Goal: Task Accomplishment & Management: Manage account settings

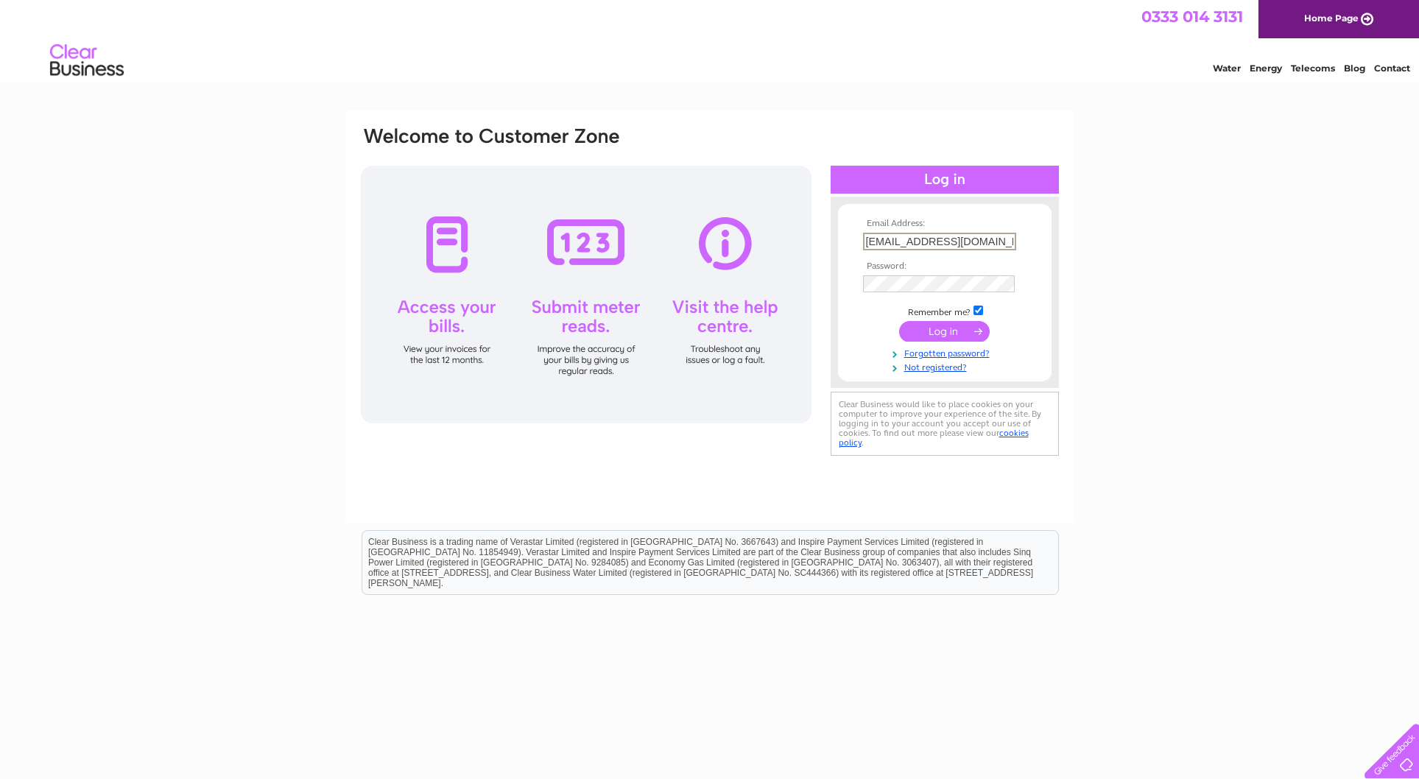
type input "[EMAIL_ADDRESS][DOMAIN_NAME]"
click at [980, 307] on input "checkbox" at bounding box center [978, 311] width 10 height 10
checkbox input "false"
click at [945, 328] on input "submit" at bounding box center [944, 330] width 91 height 21
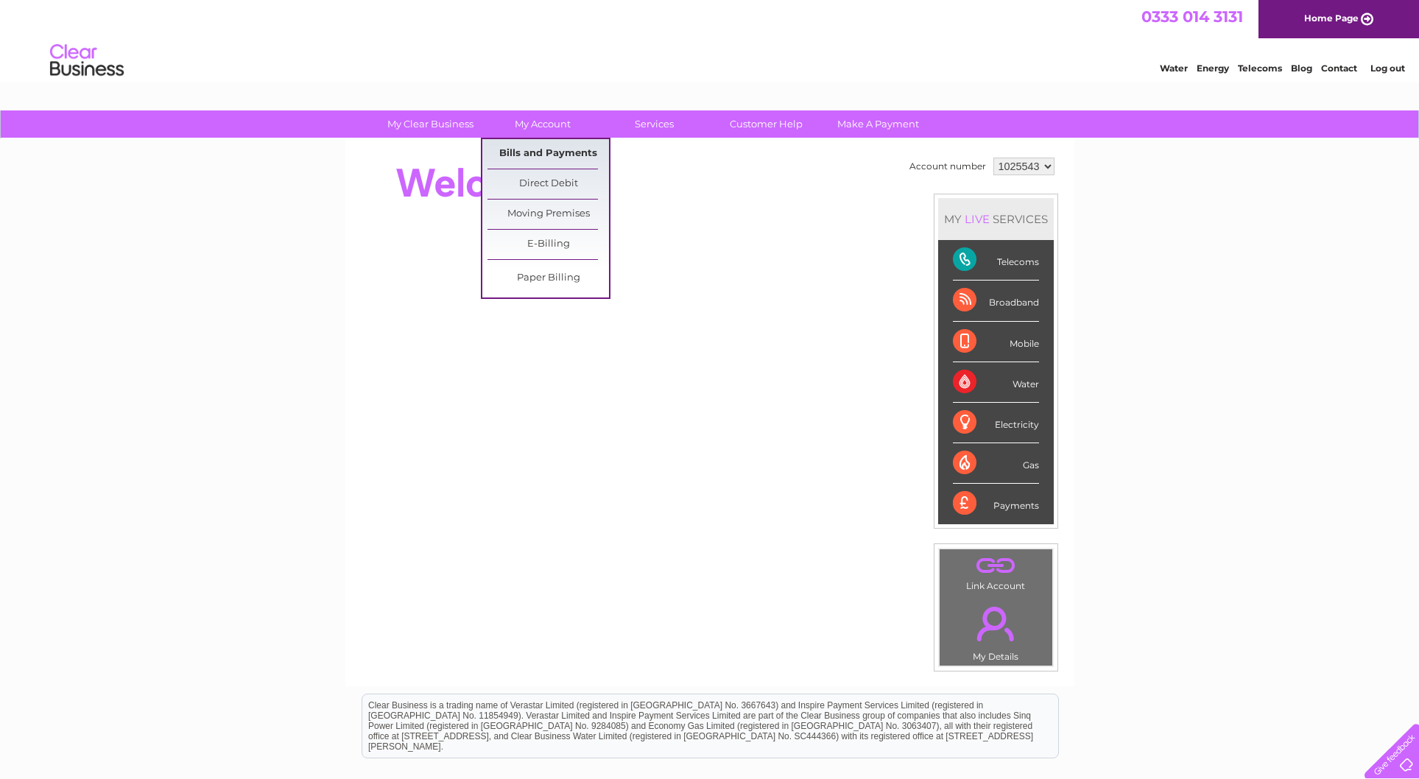
click at [540, 149] on link "Bills and Payments" at bounding box center [547, 153] width 121 height 29
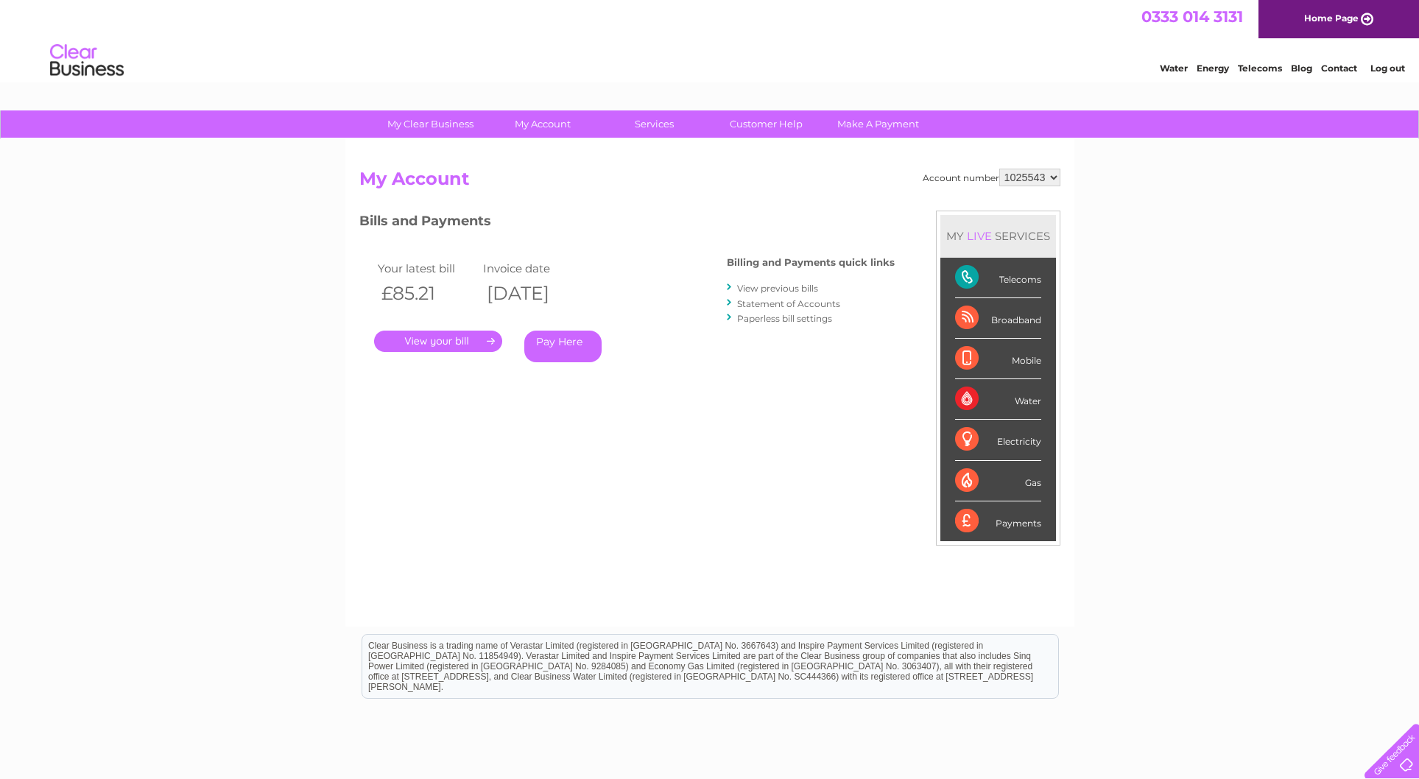
click at [429, 339] on link "." at bounding box center [438, 341] width 128 height 21
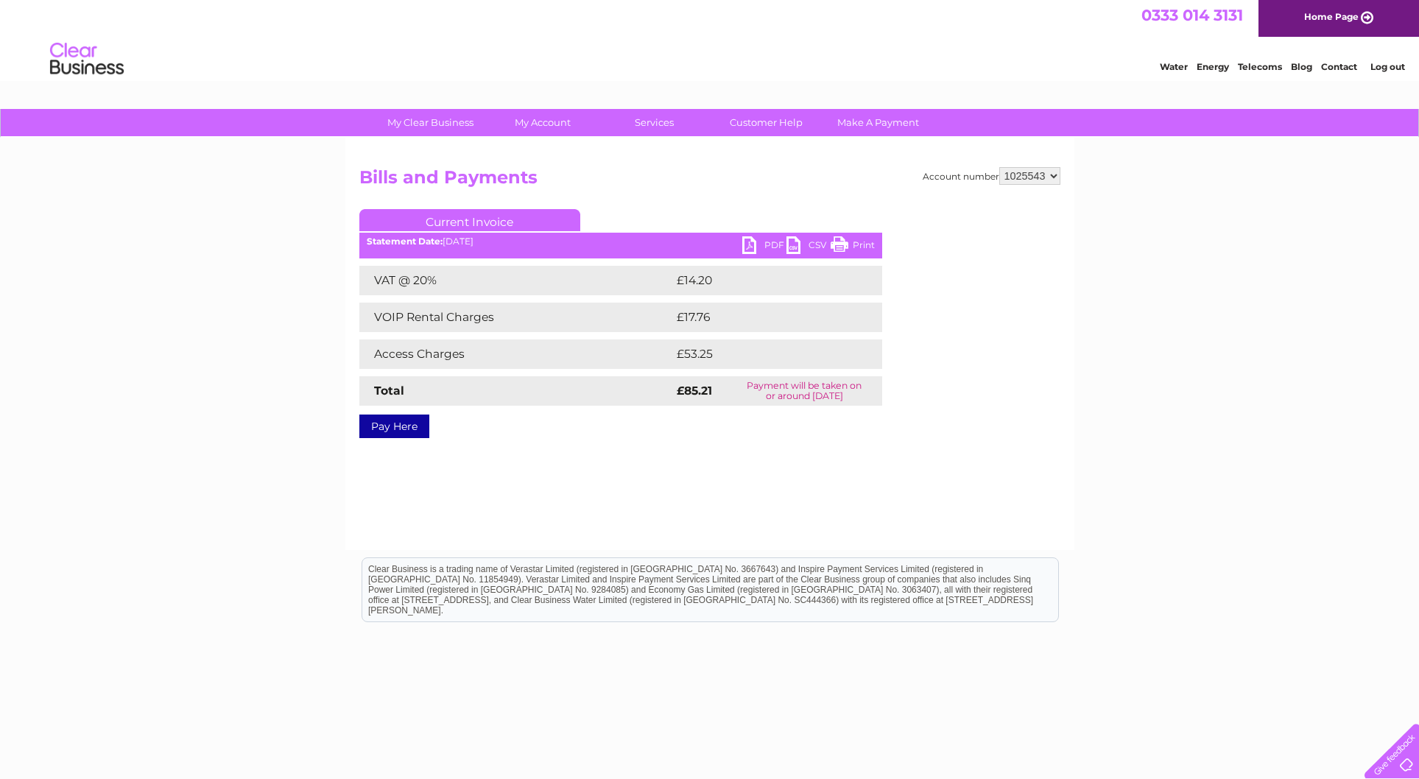
scroll to position [0, 1]
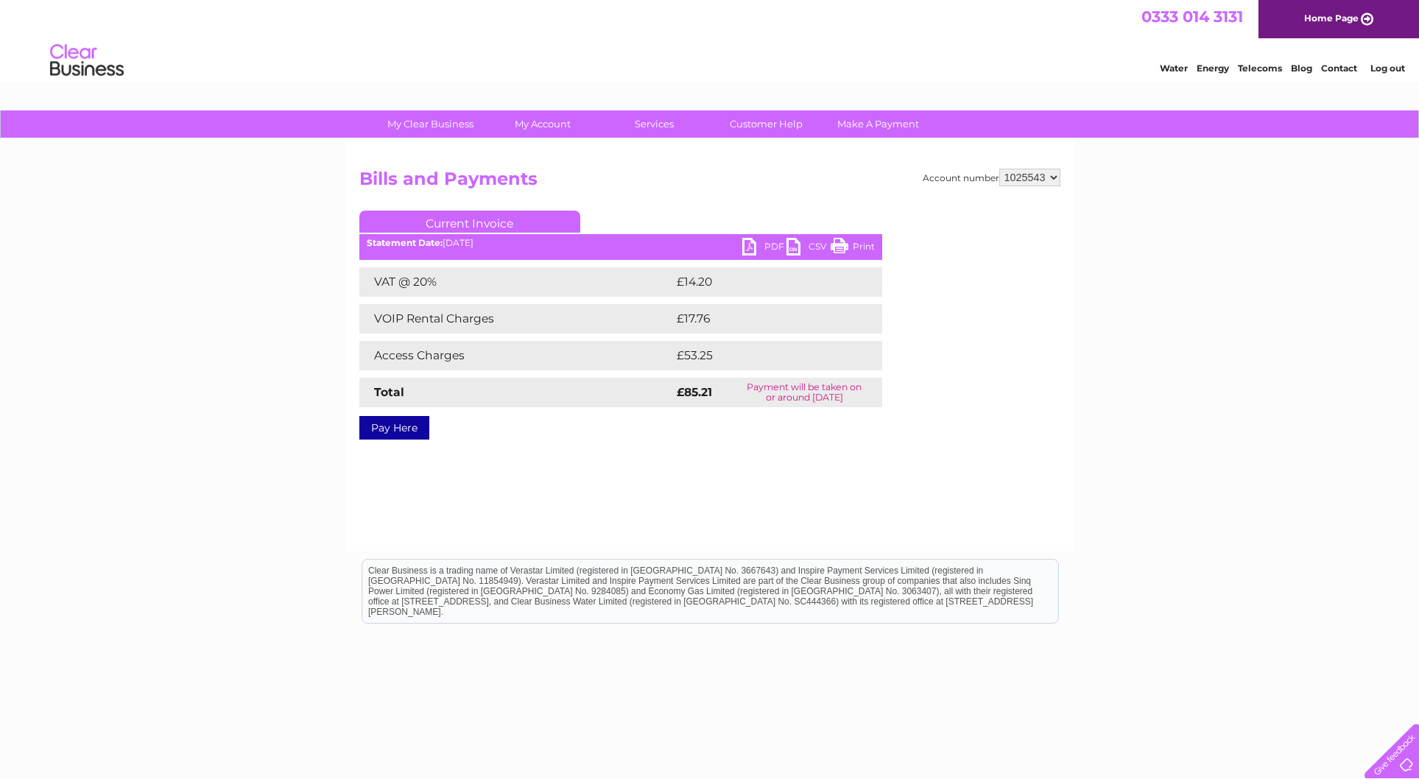
click at [766, 244] on link "PDF" at bounding box center [764, 248] width 44 height 21
click at [1391, 68] on link "Log out" at bounding box center [1387, 68] width 35 height 11
